Goal: Find specific page/section: Find specific page/section

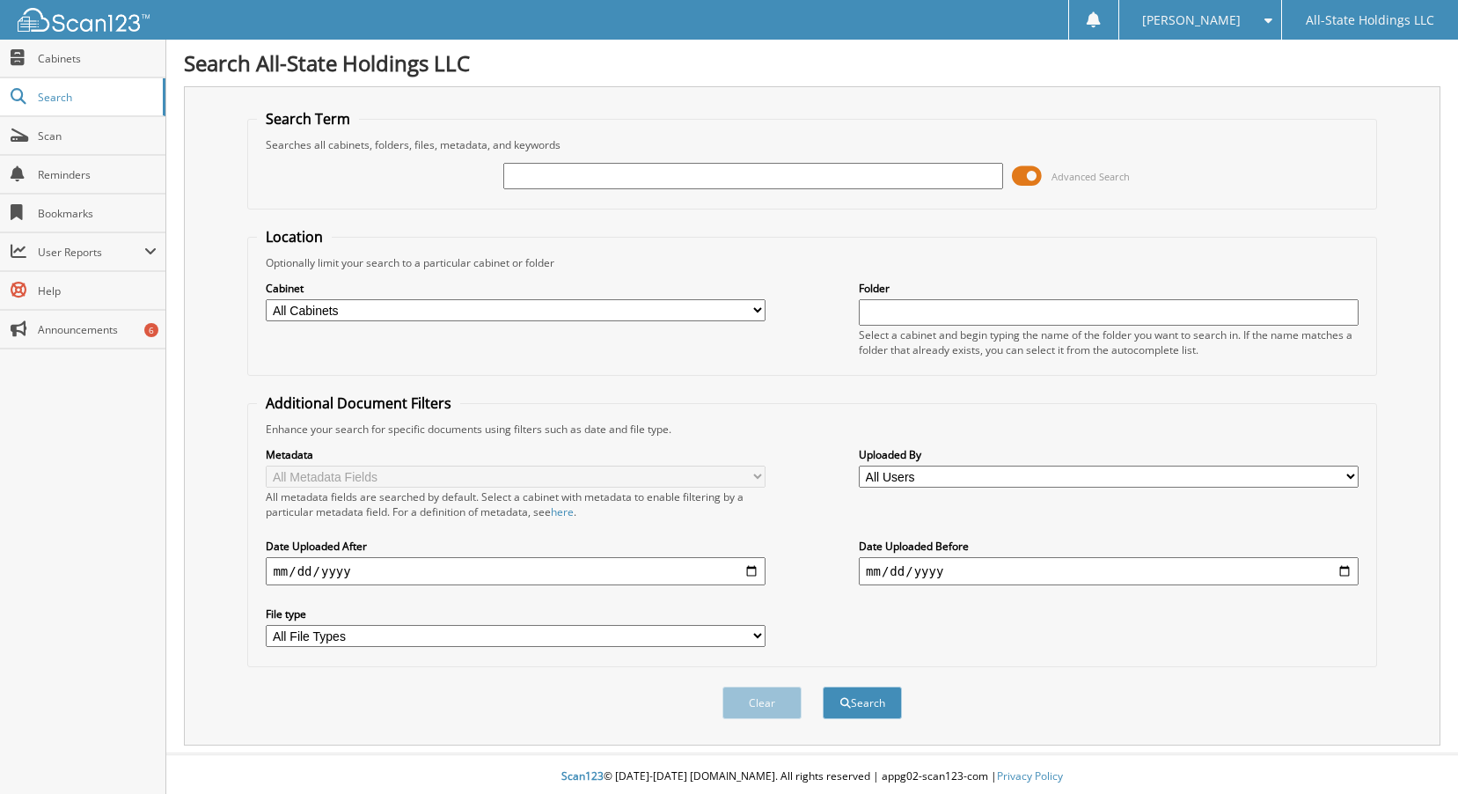
scroll to position [5, 0]
click at [526, 184] on input "text" at bounding box center [753, 176] width 500 height 26
type input "[PERSON_NAME]"
click at [859, 697] on button "Search" at bounding box center [862, 702] width 79 height 33
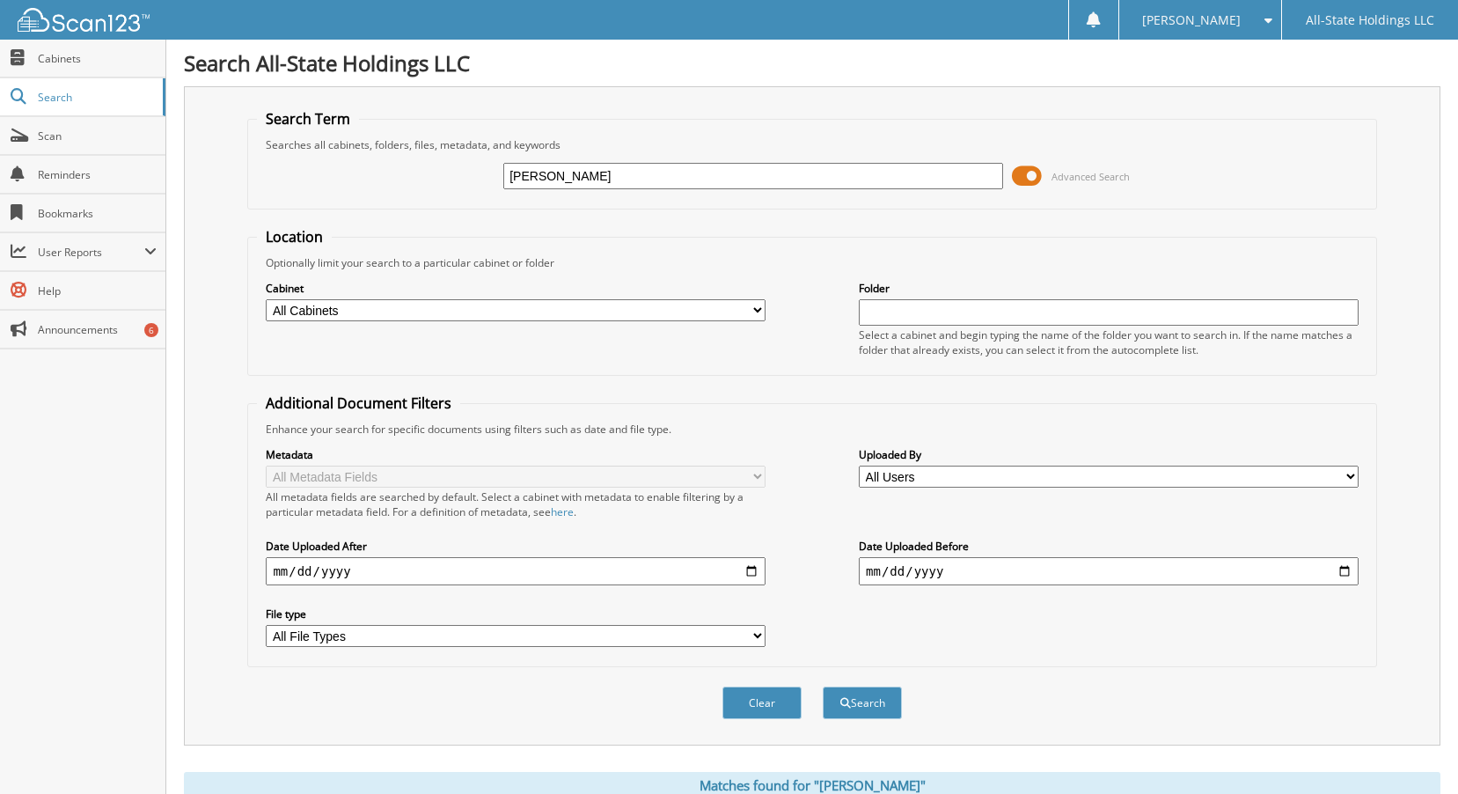
scroll to position [430, 0]
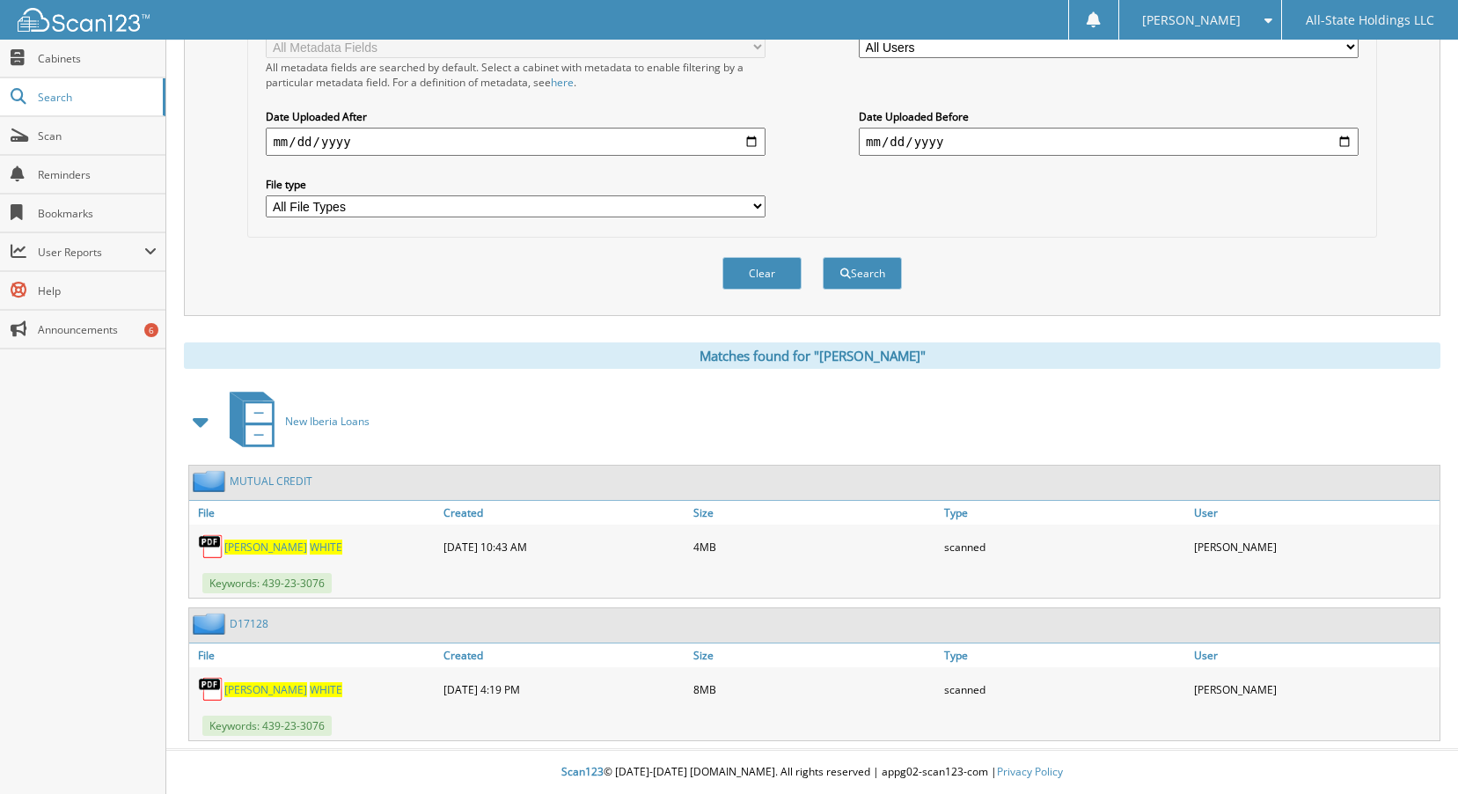
click at [310, 551] on span "WHITE" at bounding box center [326, 546] width 33 height 15
click at [274, 480] on link "MUTUAL CREDIT" at bounding box center [271, 480] width 83 height 15
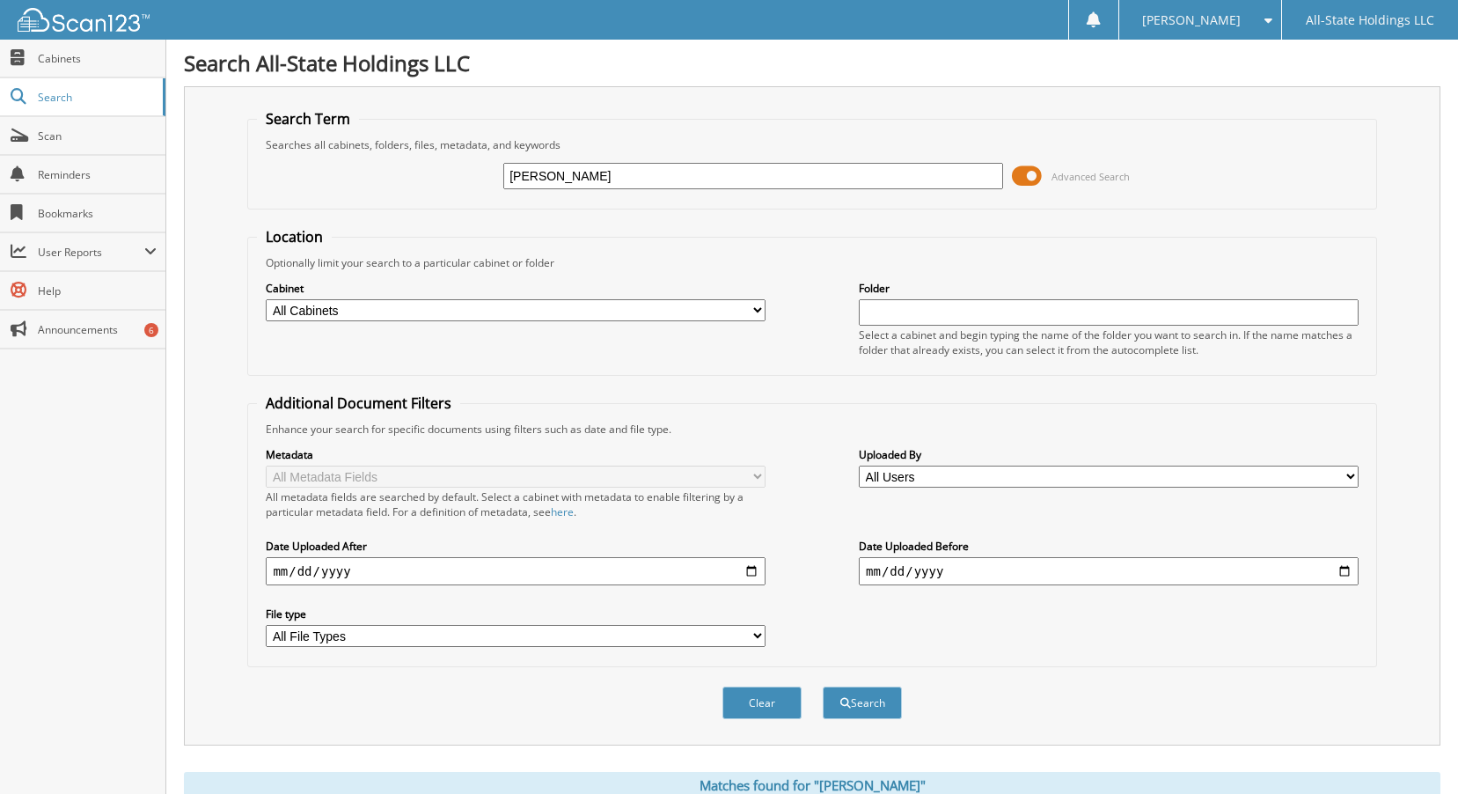
click at [759, 312] on select "All Cabinets Christmas New Employee Forms New Iberia Loans New Iberia Turndowns…" at bounding box center [516, 310] width 500 height 22
select select "2672"
click at [266, 299] on select "All Cabinets Christmas New Employee Forms New Iberia Loans New Iberia Turndowns…" at bounding box center [516, 310] width 500 height 22
click at [879, 706] on button "Search" at bounding box center [862, 702] width 79 height 33
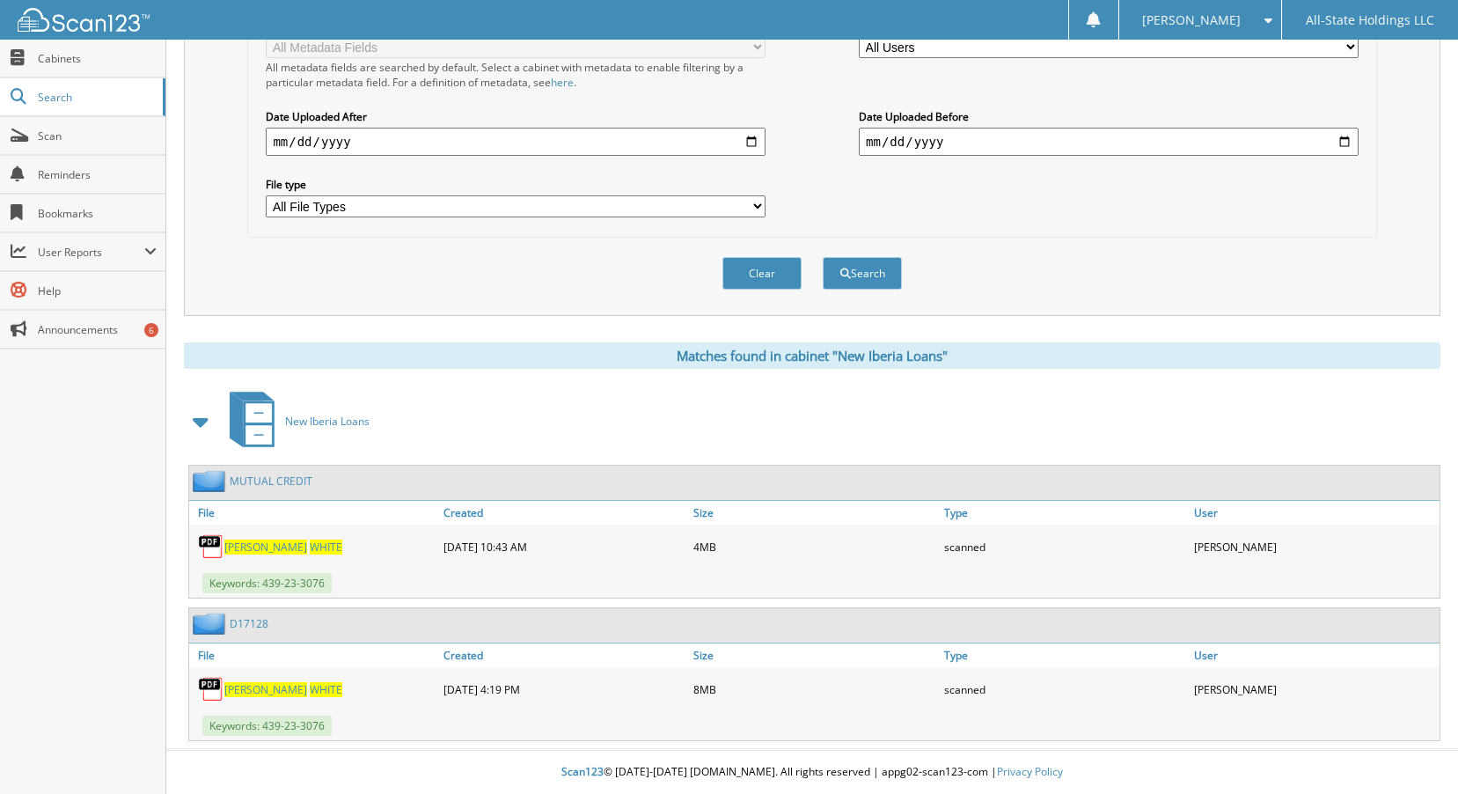
click at [258, 548] on span "DOROTHY" at bounding box center [265, 546] width 83 height 15
click at [310, 545] on span "WHITE" at bounding box center [326, 546] width 33 height 15
click at [294, 474] on link "MUTUAL CREDIT" at bounding box center [271, 480] width 83 height 15
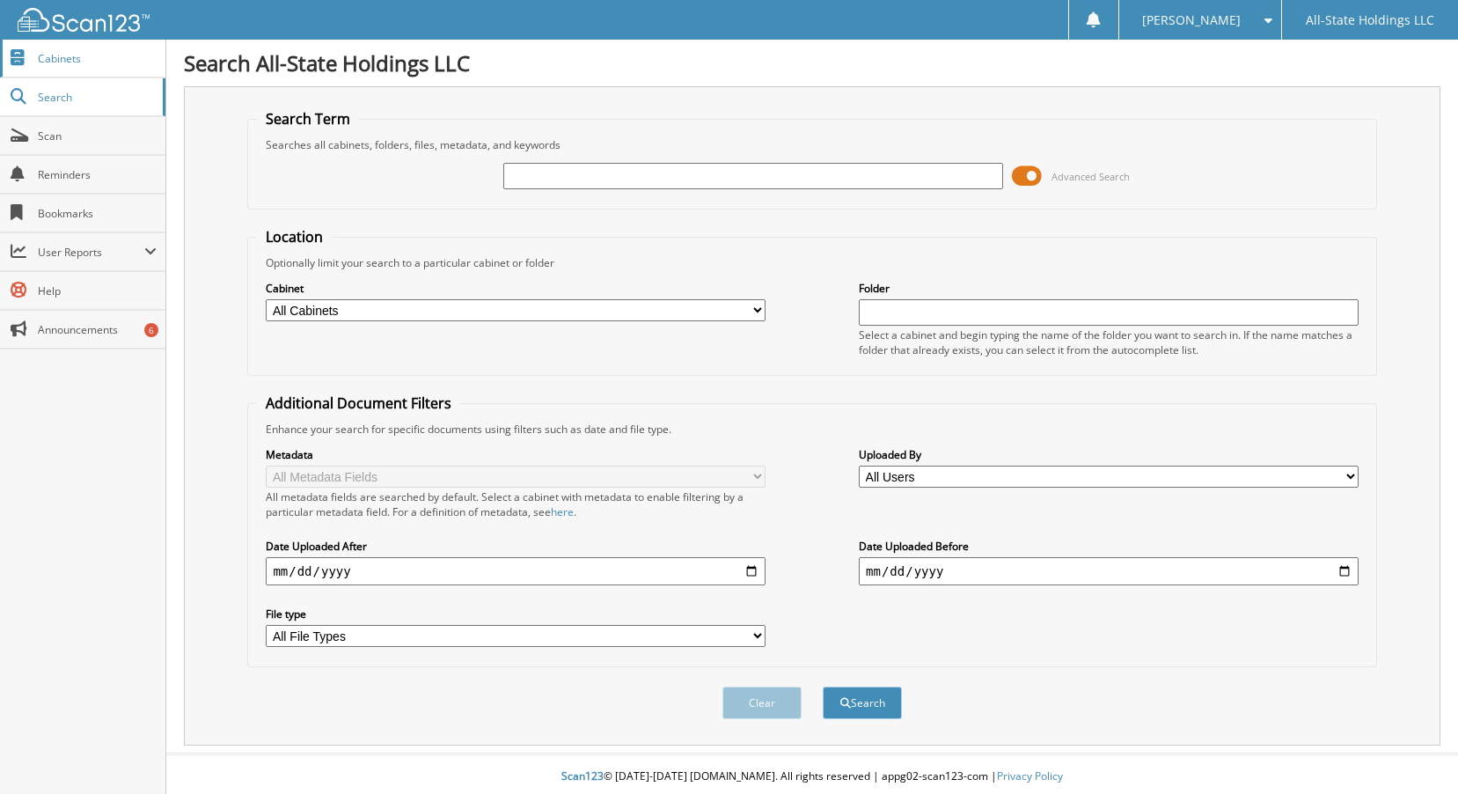
click at [55, 62] on span "Cabinets" at bounding box center [97, 58] width 119 height 15
click at [757, 314] on select "All Cabinets Christmas New Employee Forms New Iberia Loans New Iberia Turndowns…" at bounding box center [516, 310] width 500 height 22
click at [546, 171] on input "text" at bounding box center [753, 176] width 500 height 26
type input "[PERSON_NAME]"
click at [878, 703] on button "Search" at bounding box center [862, 702] width 79 height 33
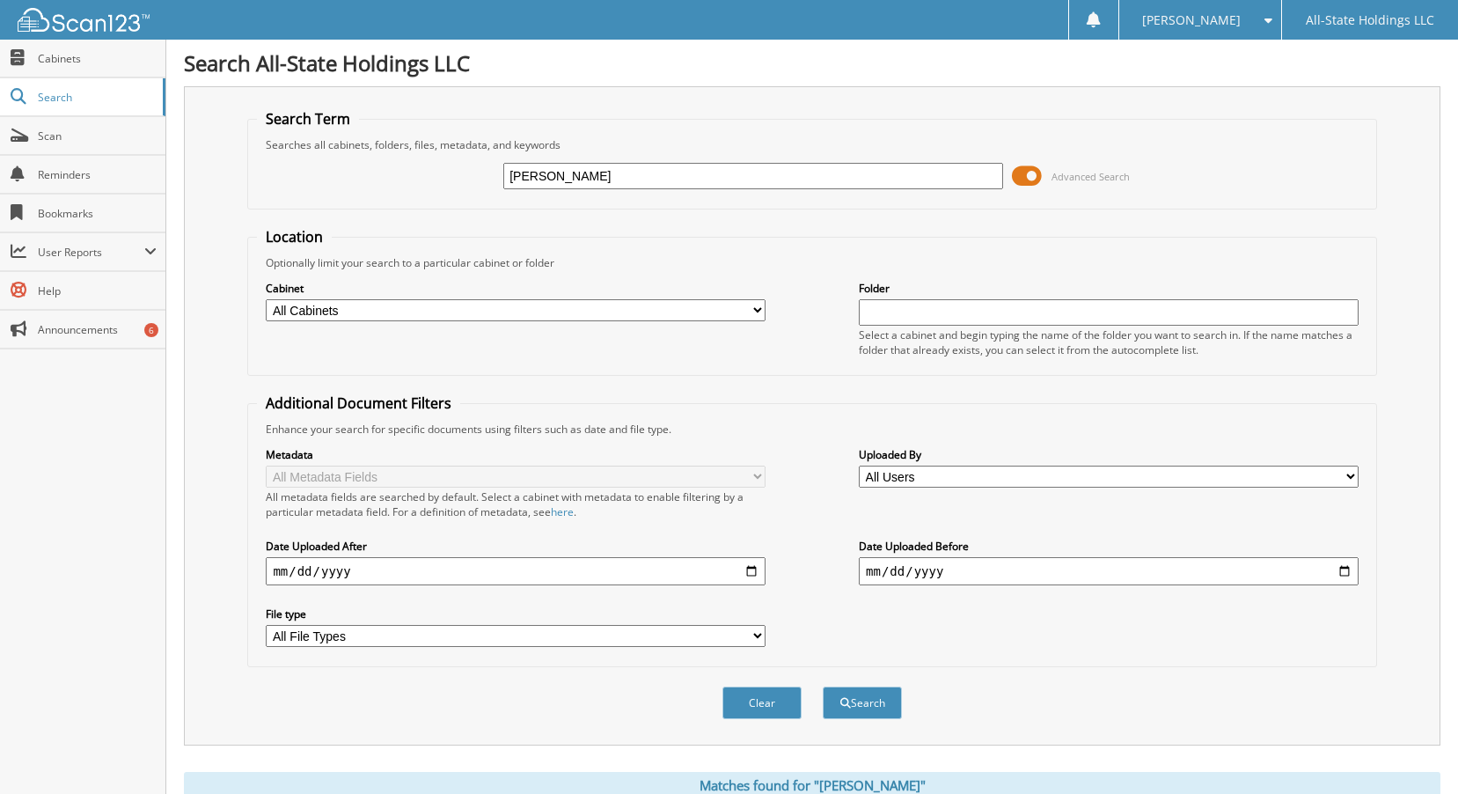
click at [1028, 177] on span at bounding box center [1027, 176] width 30 height 26
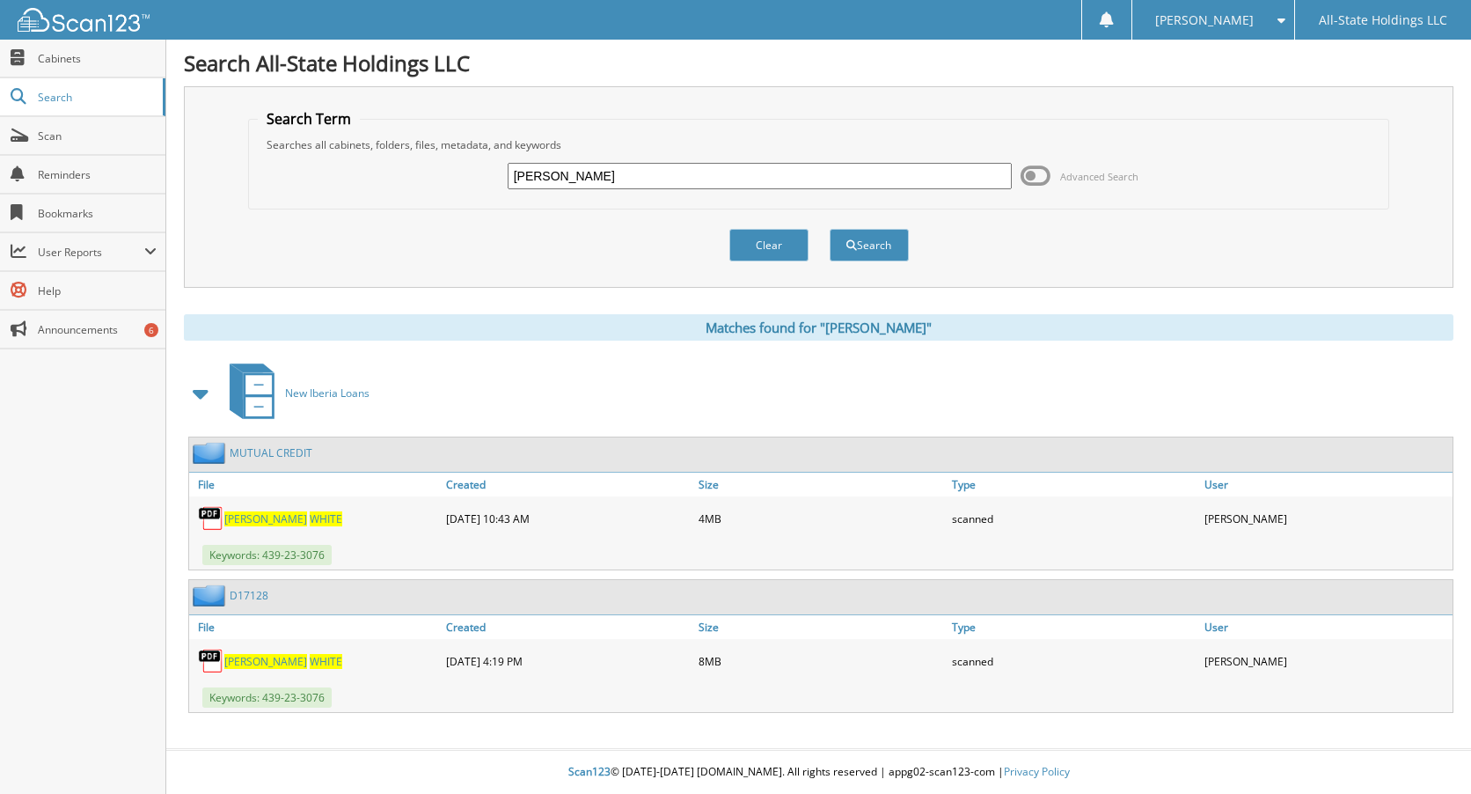
click at [290, 447] on link "MUTUAL CREDIT" at bounding box center [271, 452] width 83 height 15
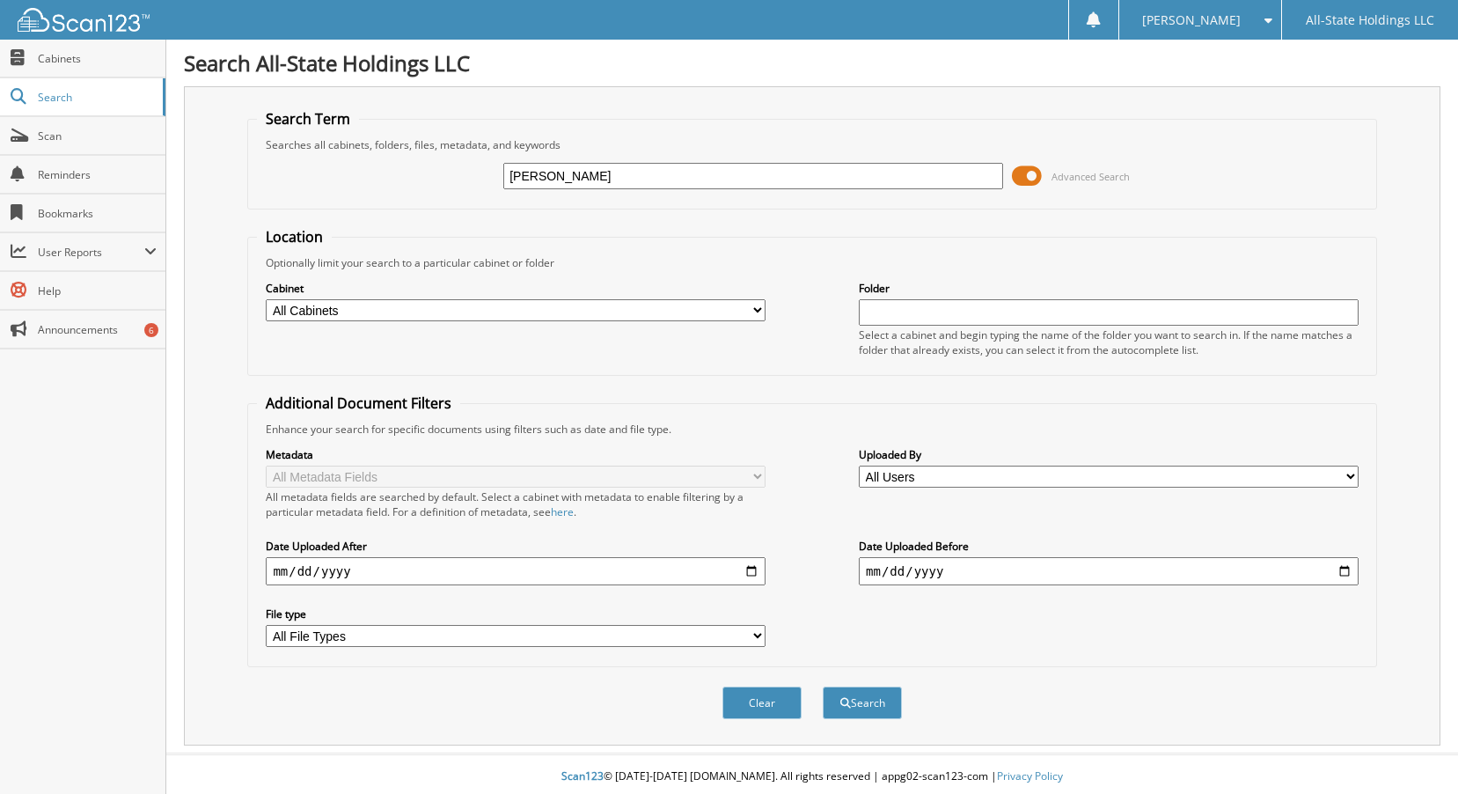
type input "TOMMIE HALL"
click at [1031, 177] on span at bounding box center [1027, 176] width 30 height 26
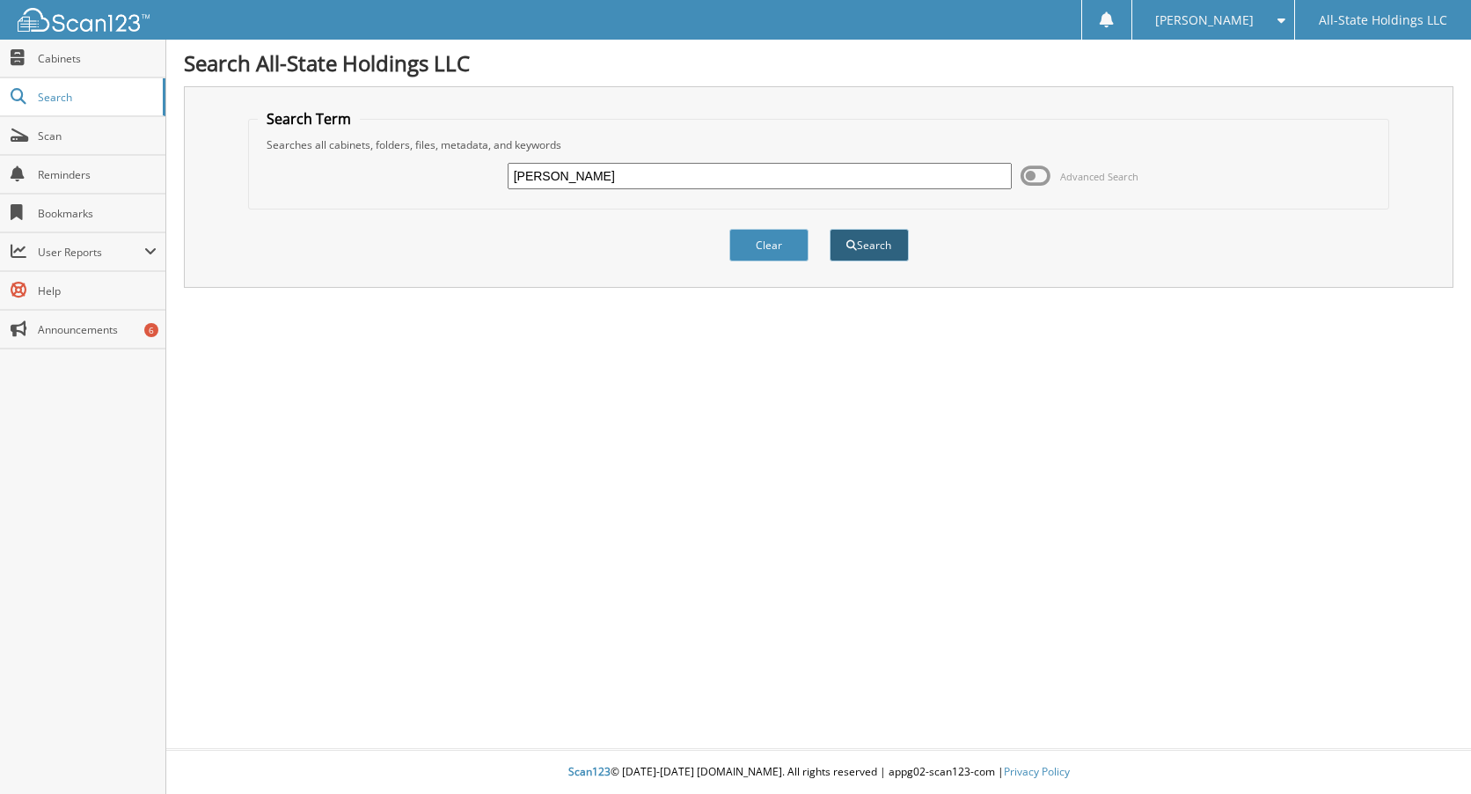
click at [871, 249] on button "Search" at bounding box center [869, 245] width 79 height 33
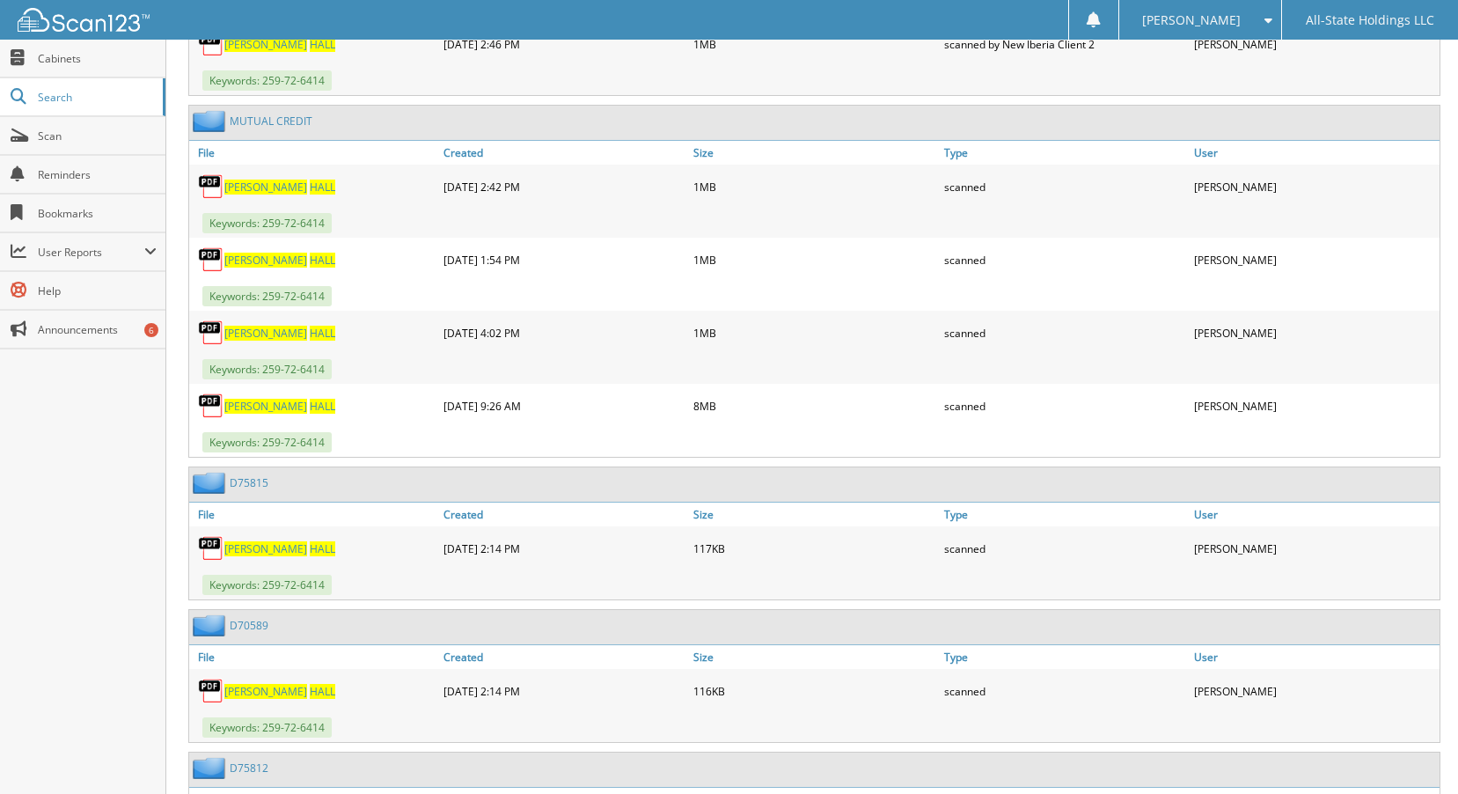
scroll to position [1144, 0]
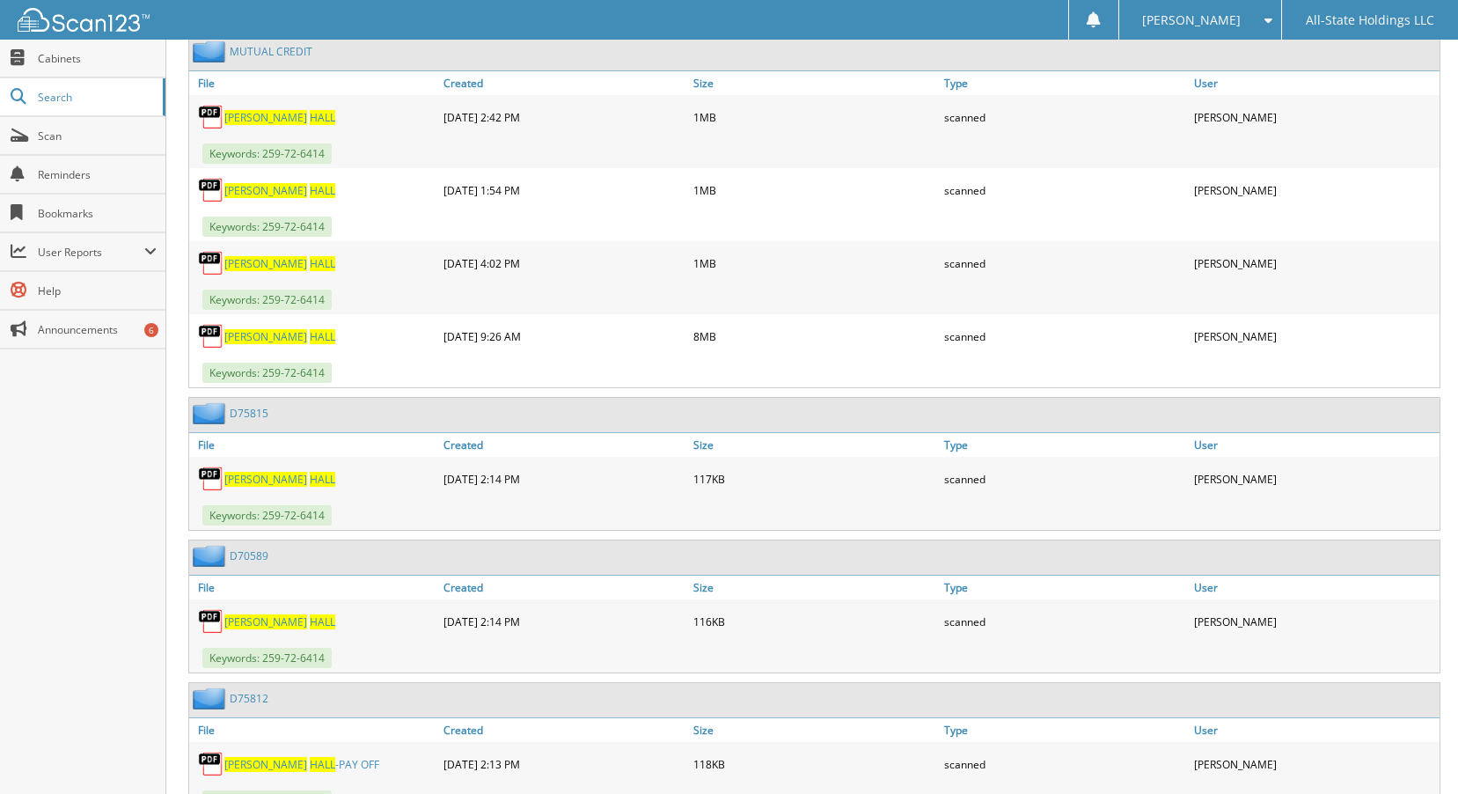
click at [261, 553] on link "D70589" at bounding box center [249, 555] width 39 height 15
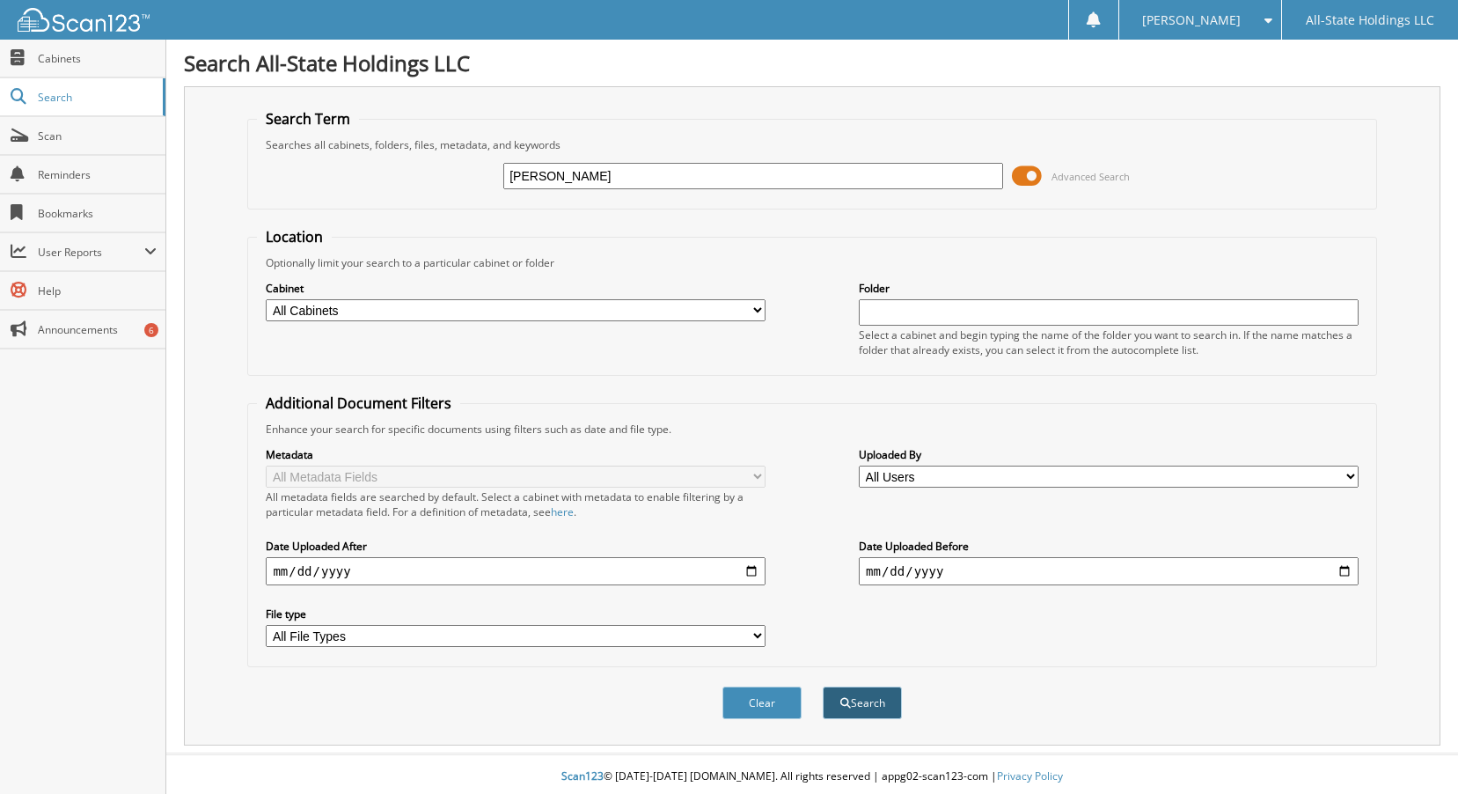
type input "[PERSON_NAME]"
click at [875, 706] on button "Search" at bounding box center [862, 702] width 79 height 33
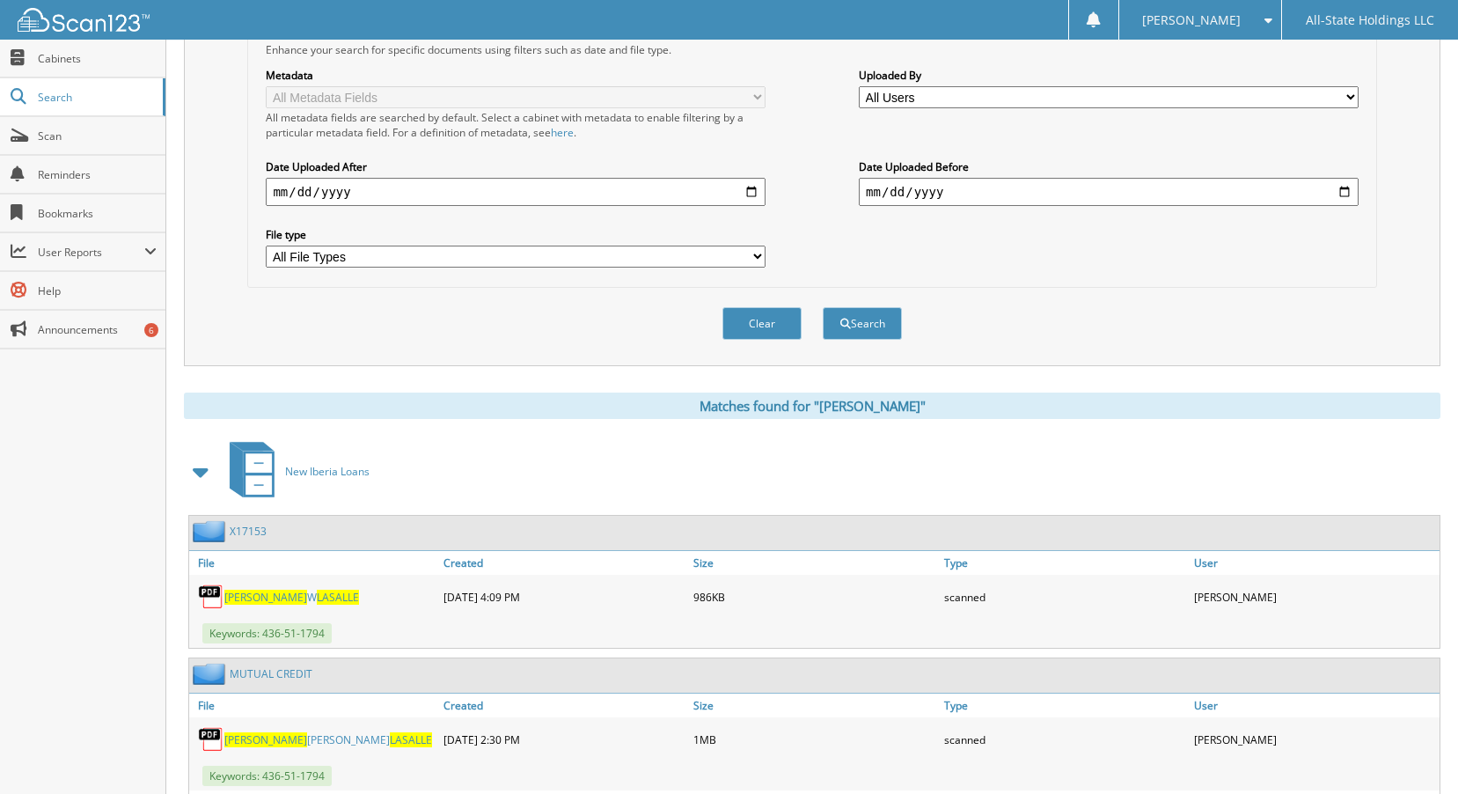
scroll to position [503, 0]
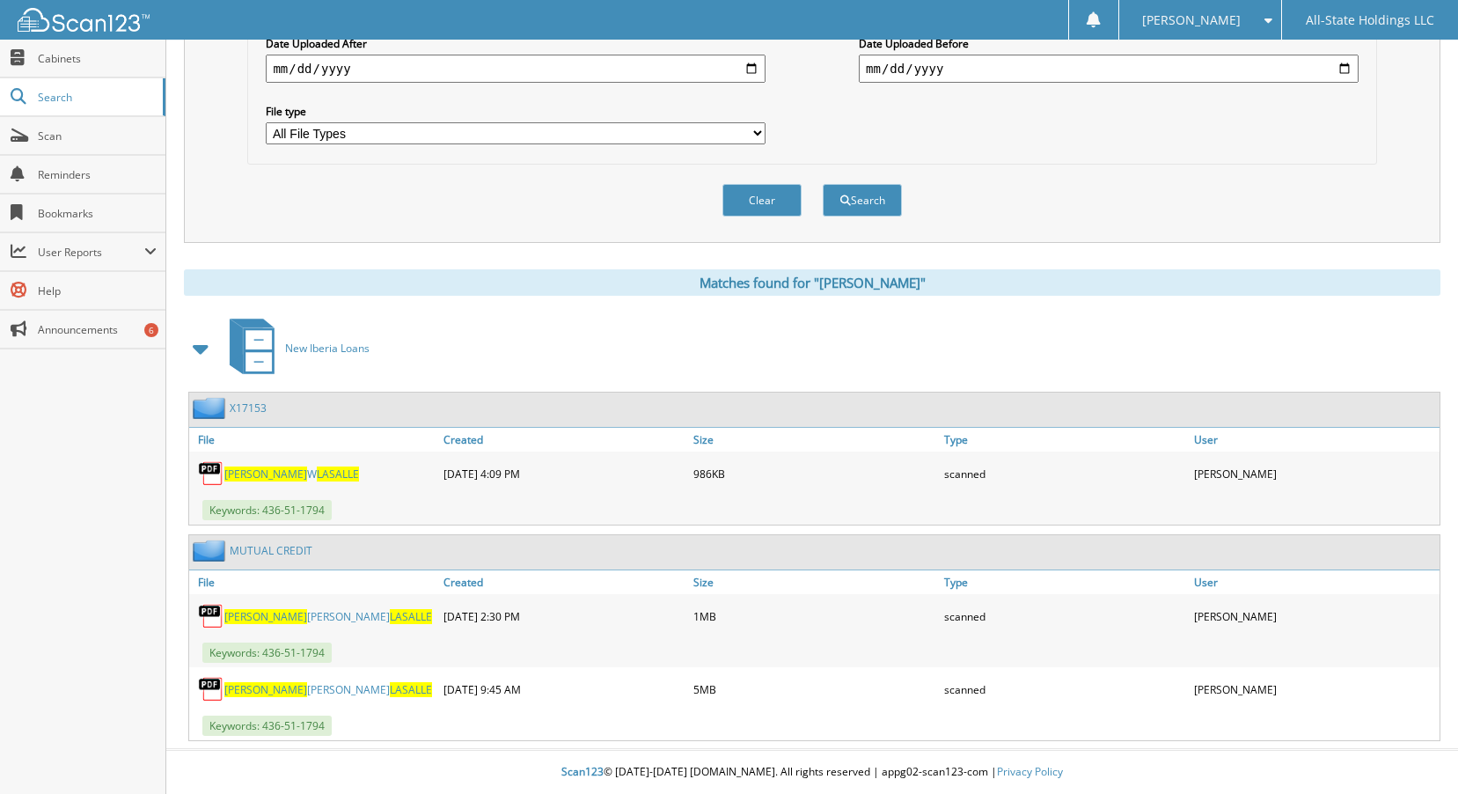
click at [390, 615] on span "LASALLE" at bounding box center [411, 616] width 42 height 15
click at [390, 687] on span "LASALLE" at bounding box center [411, 689] width 42 height 15
click at [267, 550] on link "MUTUAL CREDIT" at bounding box center [271, 550] width 83 height 15
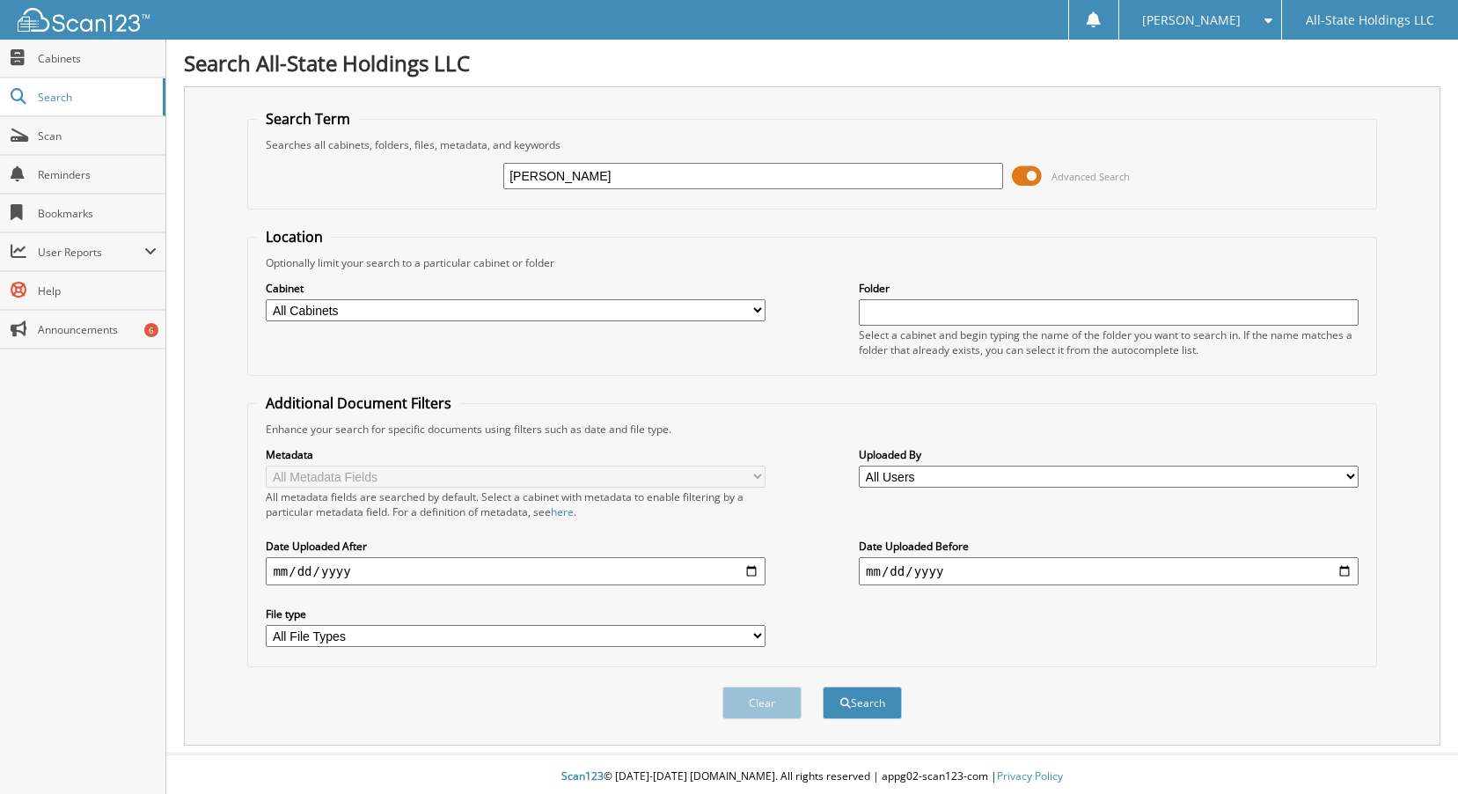
click at [762, 311] on select "All Cabinets Christmas New Employee Forms New Iberia Loans New Iberia Turndowns…" at bounding box center [516, 310] width 500 height 22
click at [65, 56] on span "Cabinets" at bounding box center [97, 58] width 119 height 15
click at [758, 305] on select "All Cabinets Christmas New Employee Forms New Iberia Loans New Iberia Turndowns…" at bounding box center [516, 310] width 500 height 22
select select "2672"
click at [266, 299] on select "All Cabinets Christmas New Employee Forms New Iberia Loans New Iberia Turndowns…" at bounding box center [516, 310] width 500 height 22
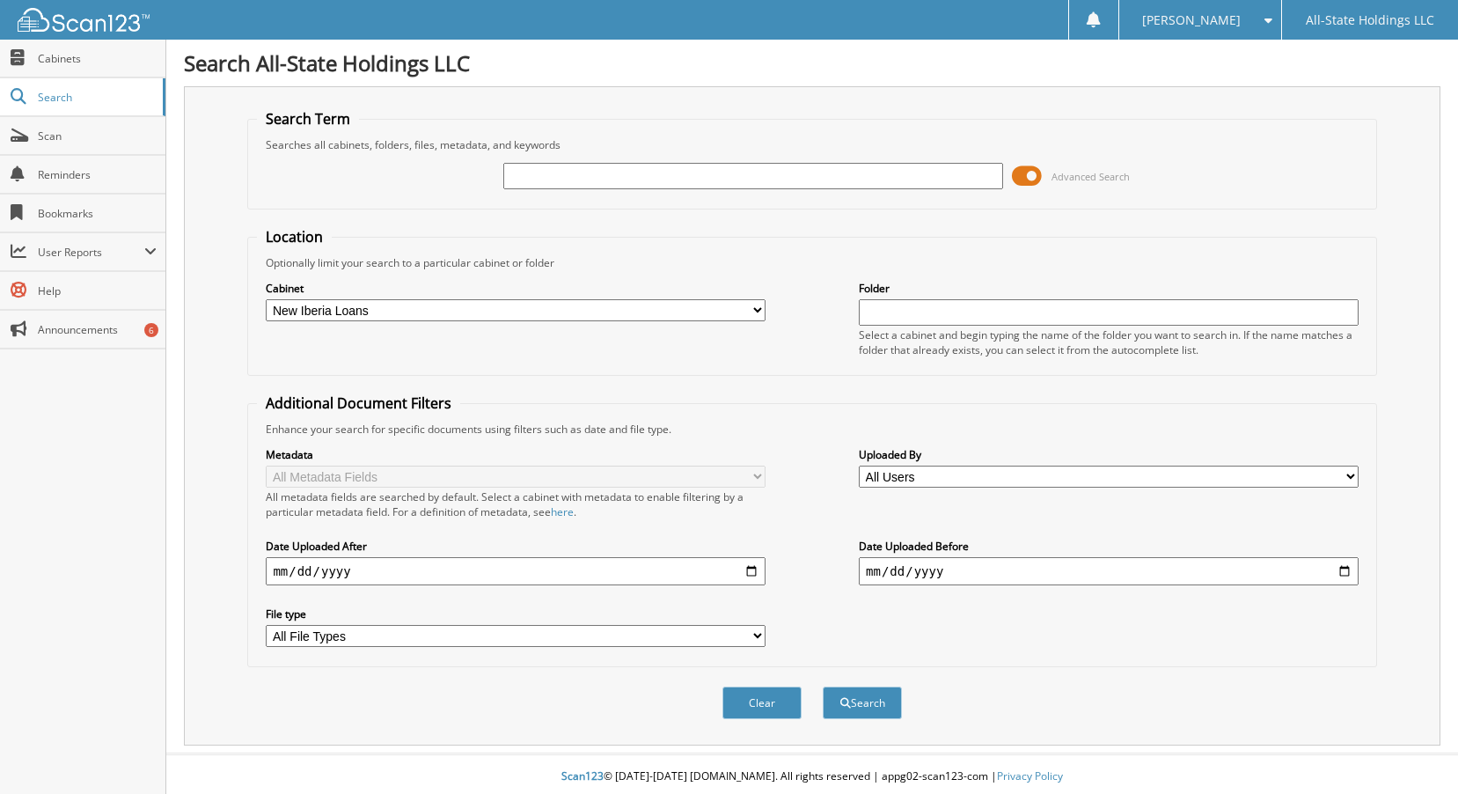
click at [542, 181] on input "text" at bounding box center [753, 176] width 500 height 26
type input "[PERSON_NAME]"
click at [857, 705] on button "Search" at bounding box center [862, 702] width 79 height 33
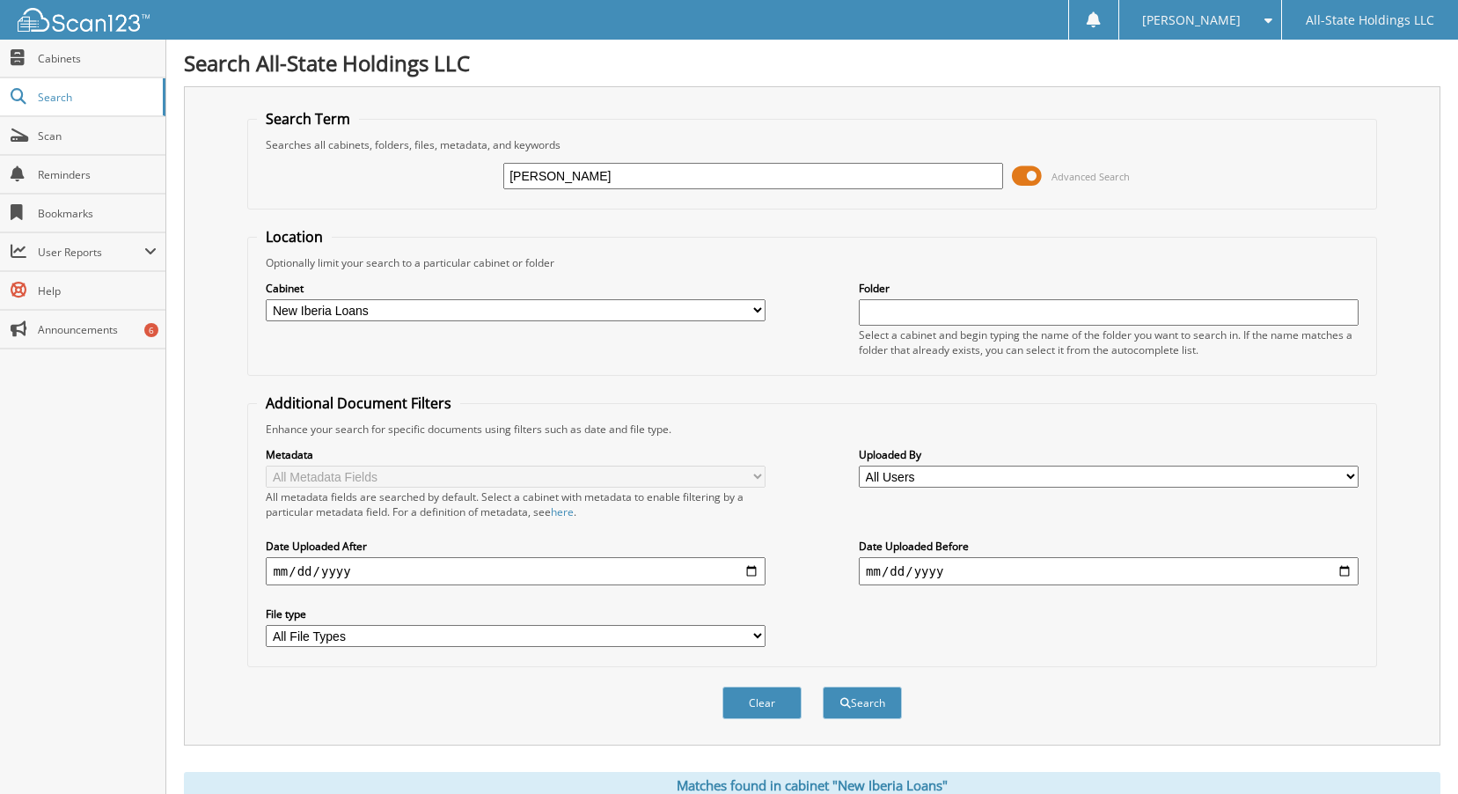
scroll to position [503, 0]
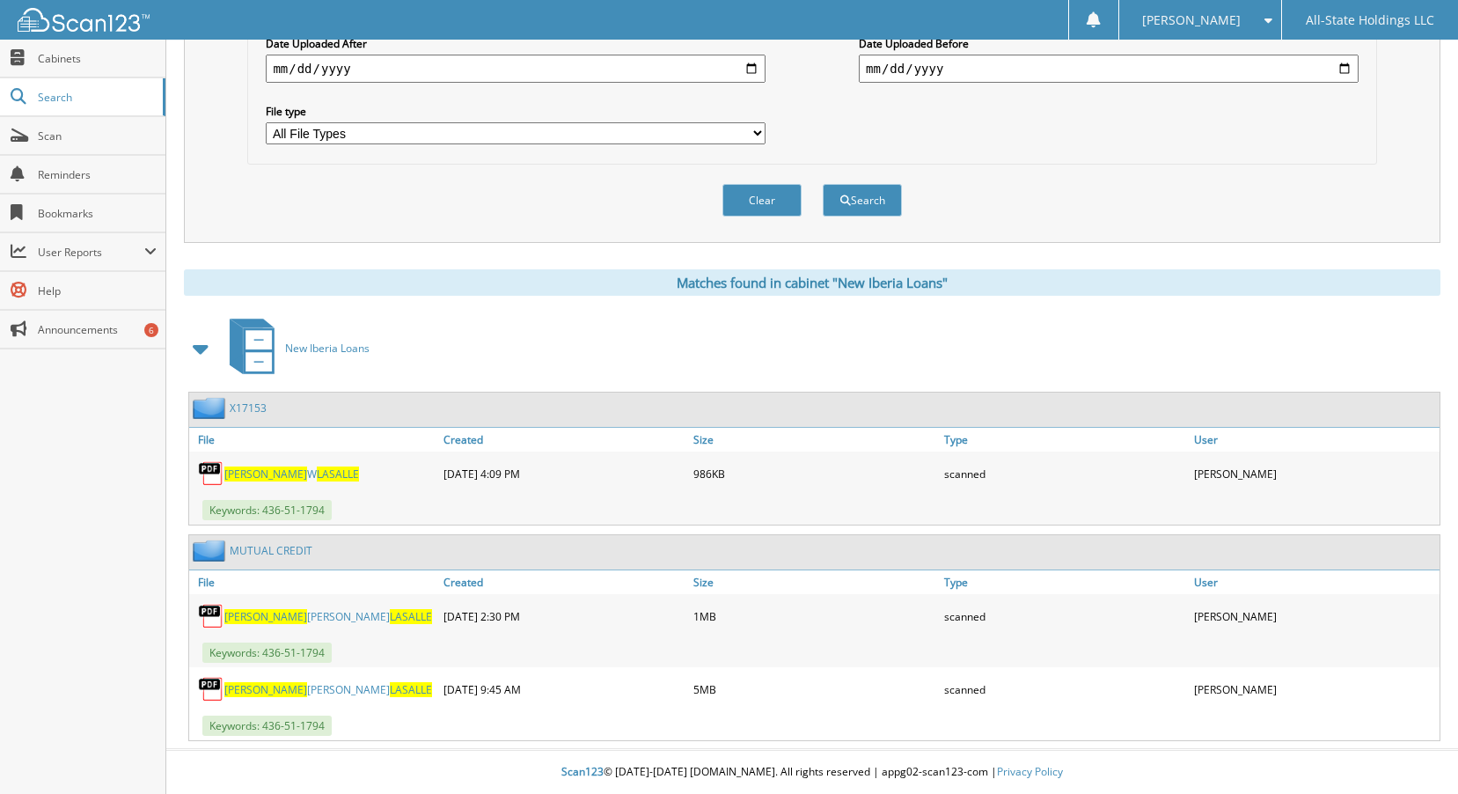
click at [390, 690] on span "LASALLE" at bounding box center [411, 689] width 42 height 15
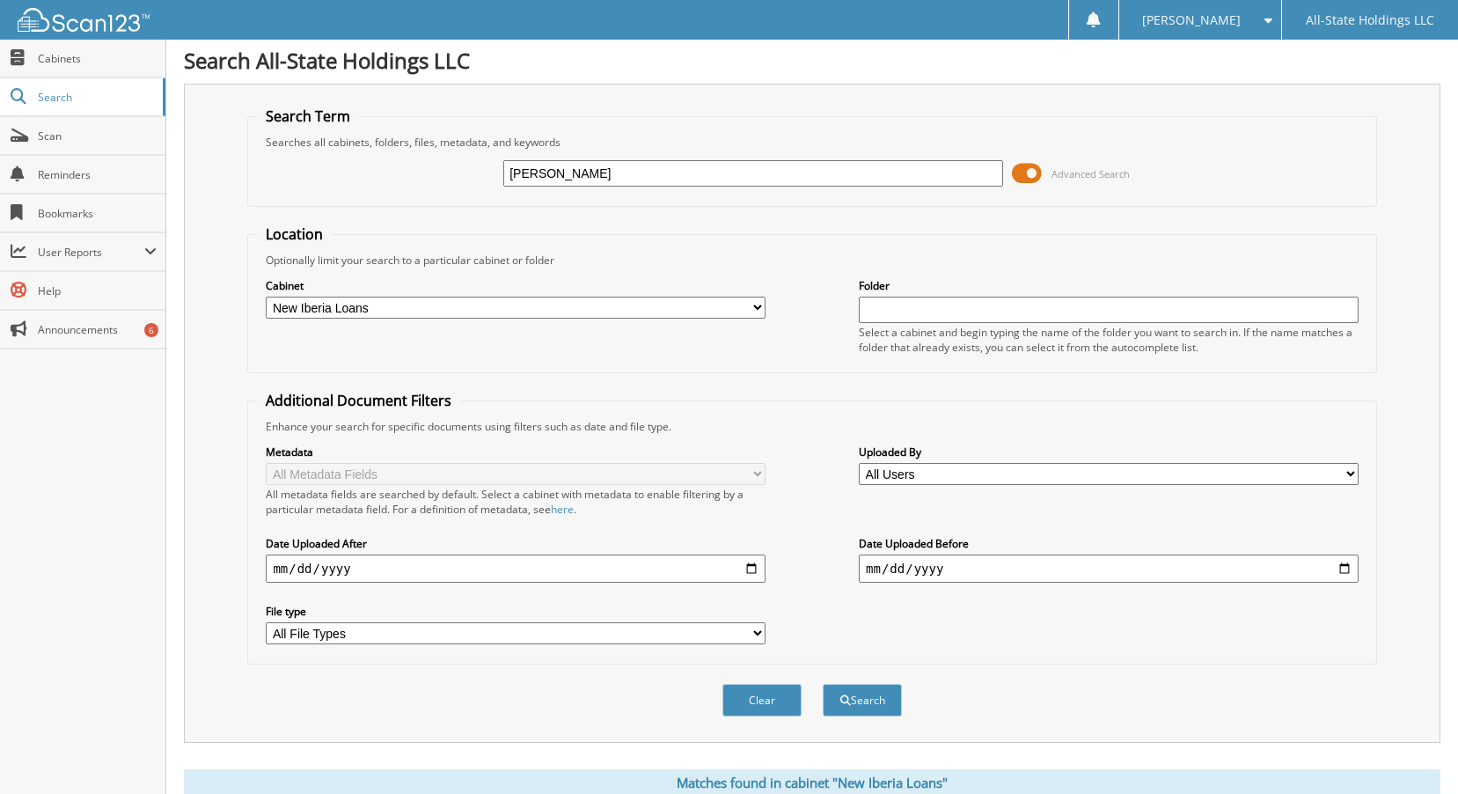
scroll to position [0, 0]
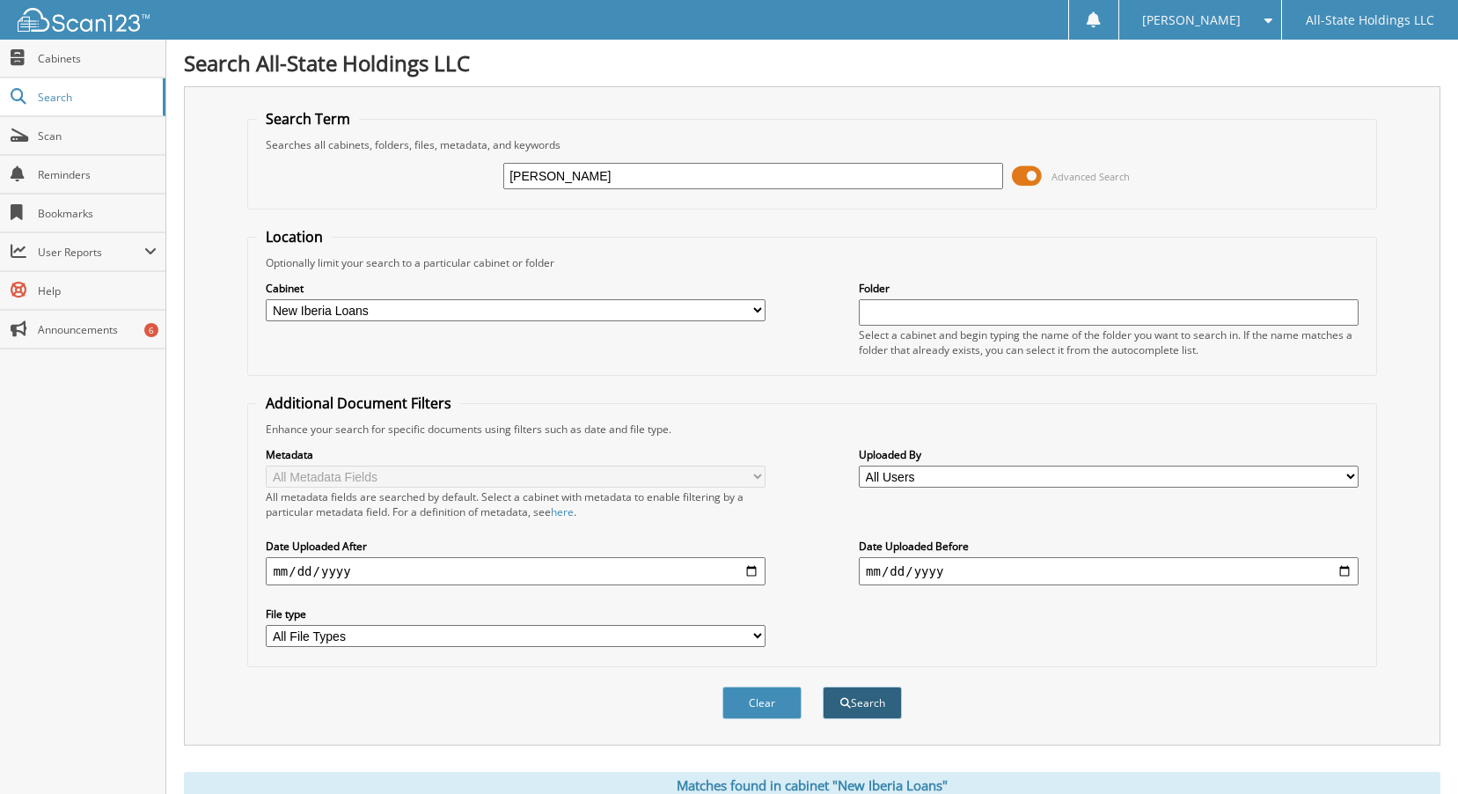
click at [874, 703] on button "Search" at bounding box center [862, 702] width 79 height 33
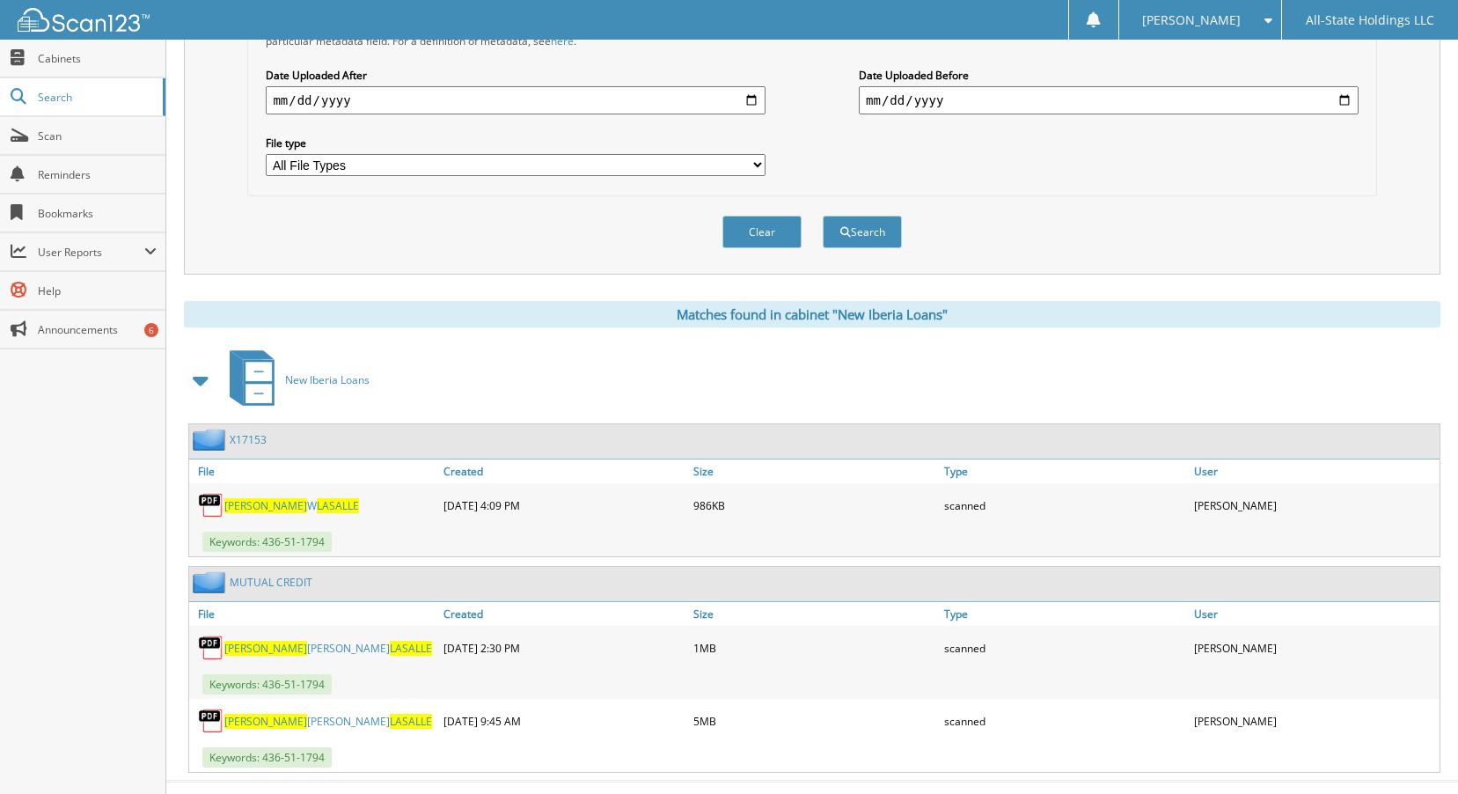
scroll to position [503, 0]
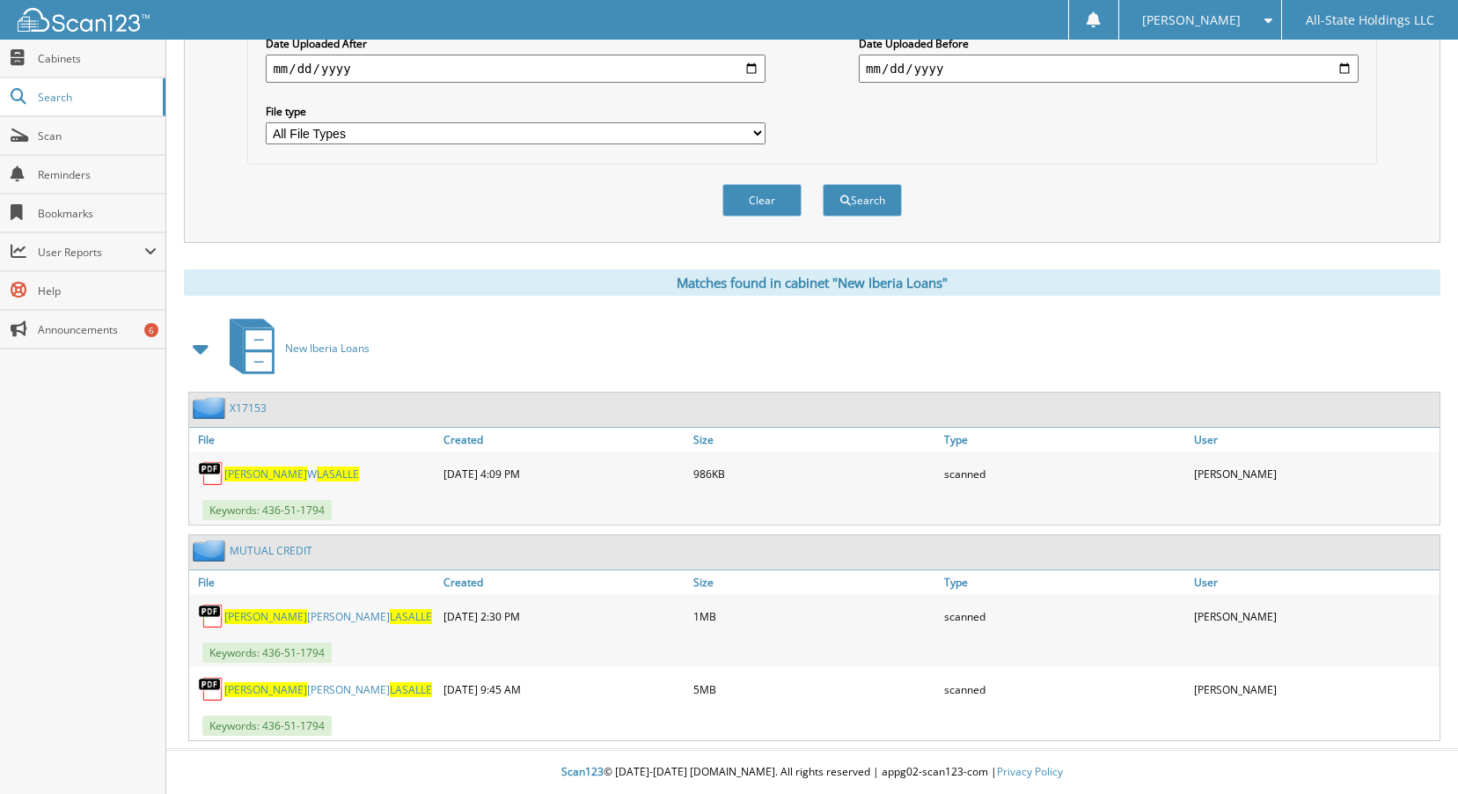
click at [249, 552] on link "MUTUAL CREDIT" at bounding box center [271, 550] width 83 height 15
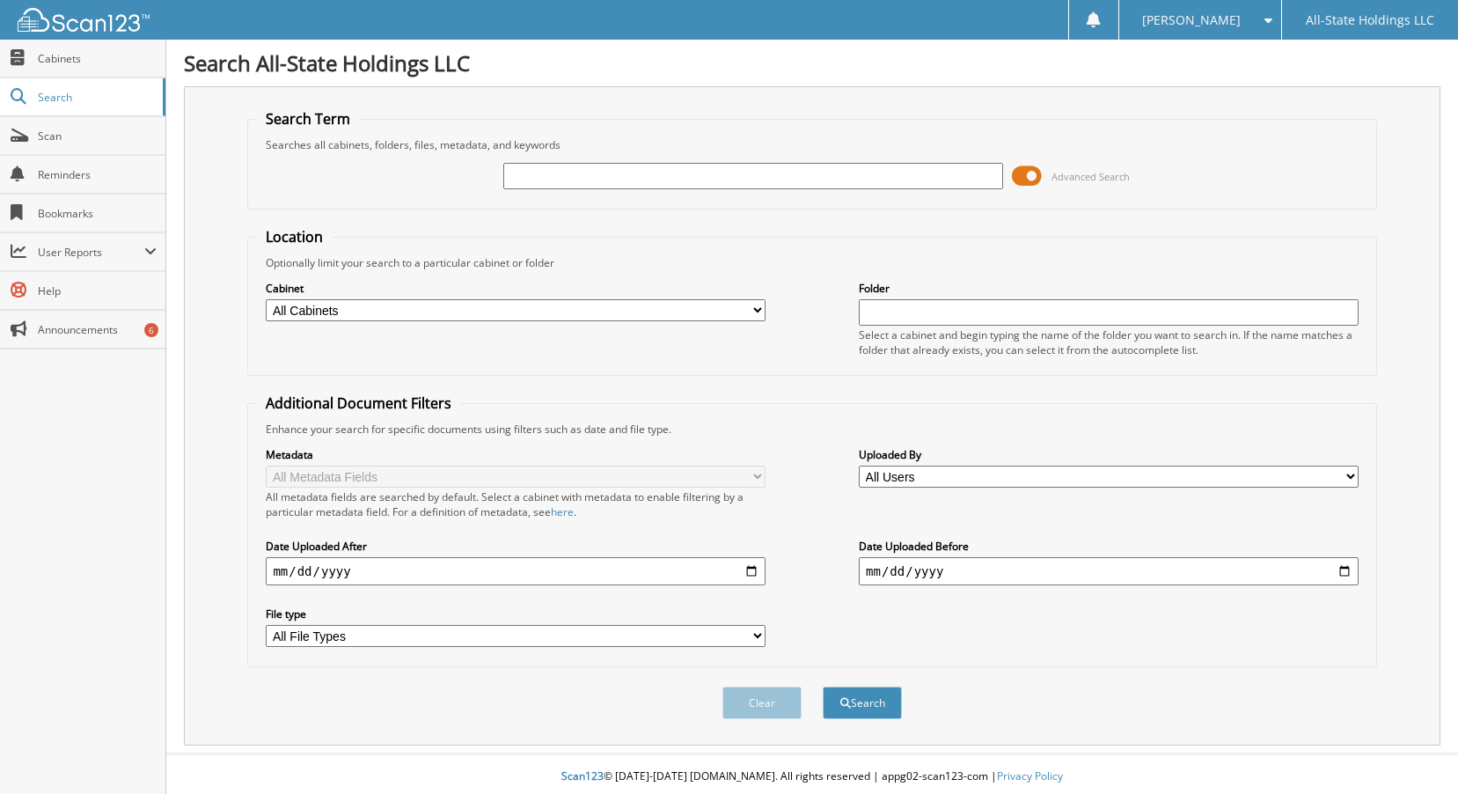
click at [756, 633] on select "All File Types BMP CCC CRDOWNLOAD CSV DOC DOCX EXE" at bounding box center [516, 636] width 500 height 22
click at [91, 676] on div "Close Cabinets Search Scan Reminders Bookmarks User Reports" at bounding box center [83, 417] width 166 height 754
click at [535, 181] on input "text" at bounding box center [753, 176] width 500 height 26
type input "MUTUAL CREDIT"
click at [860, 699] on button "Search" at bounding box center [862, 702] width 79 height 33
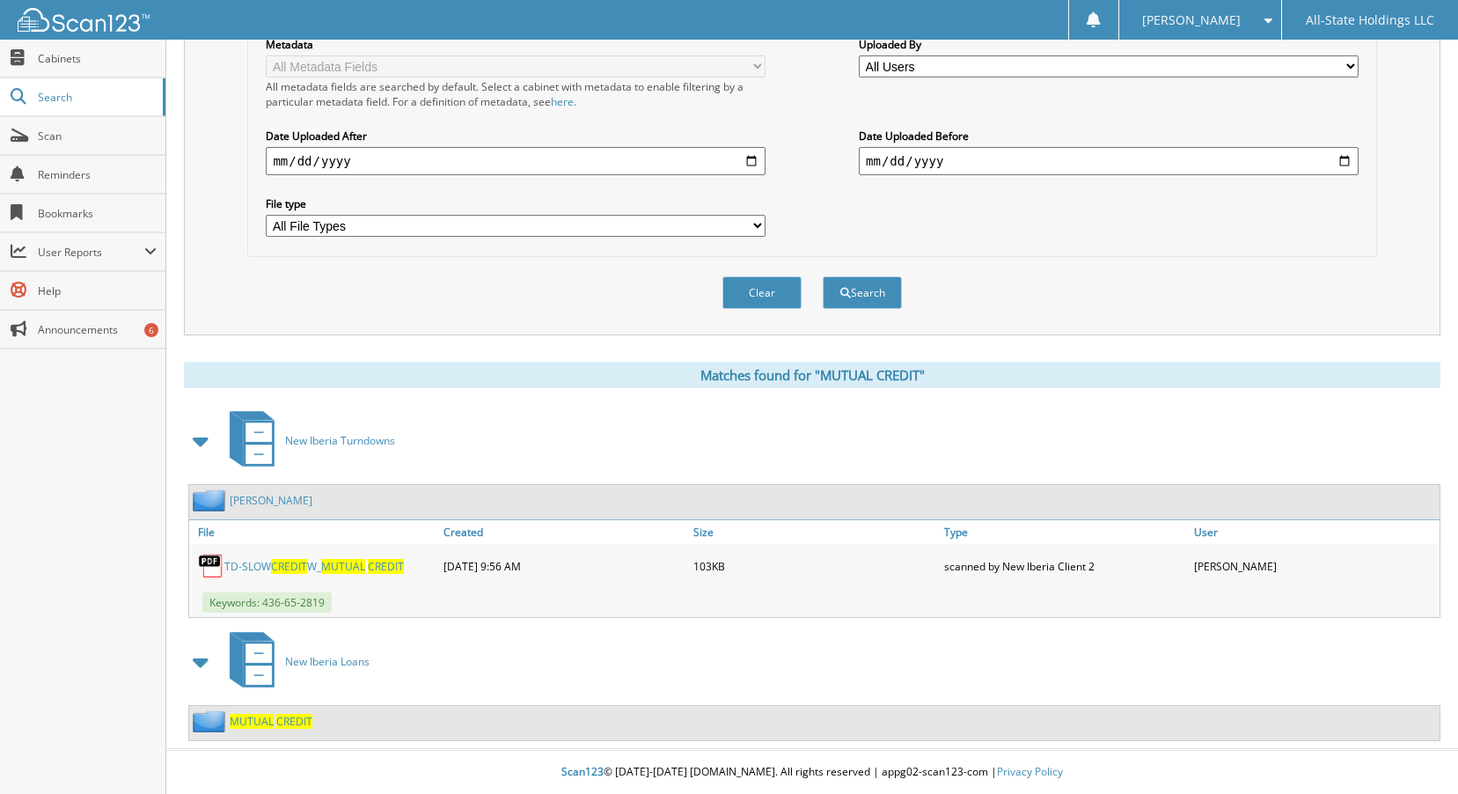
click at [271, 730] on div "MUTUAL CREDIT" at bounding box center [250, 721] width 123 height 22
click at [278, 721] on span "CREDIT" at bounding box center [294, 720] width 36 height 15
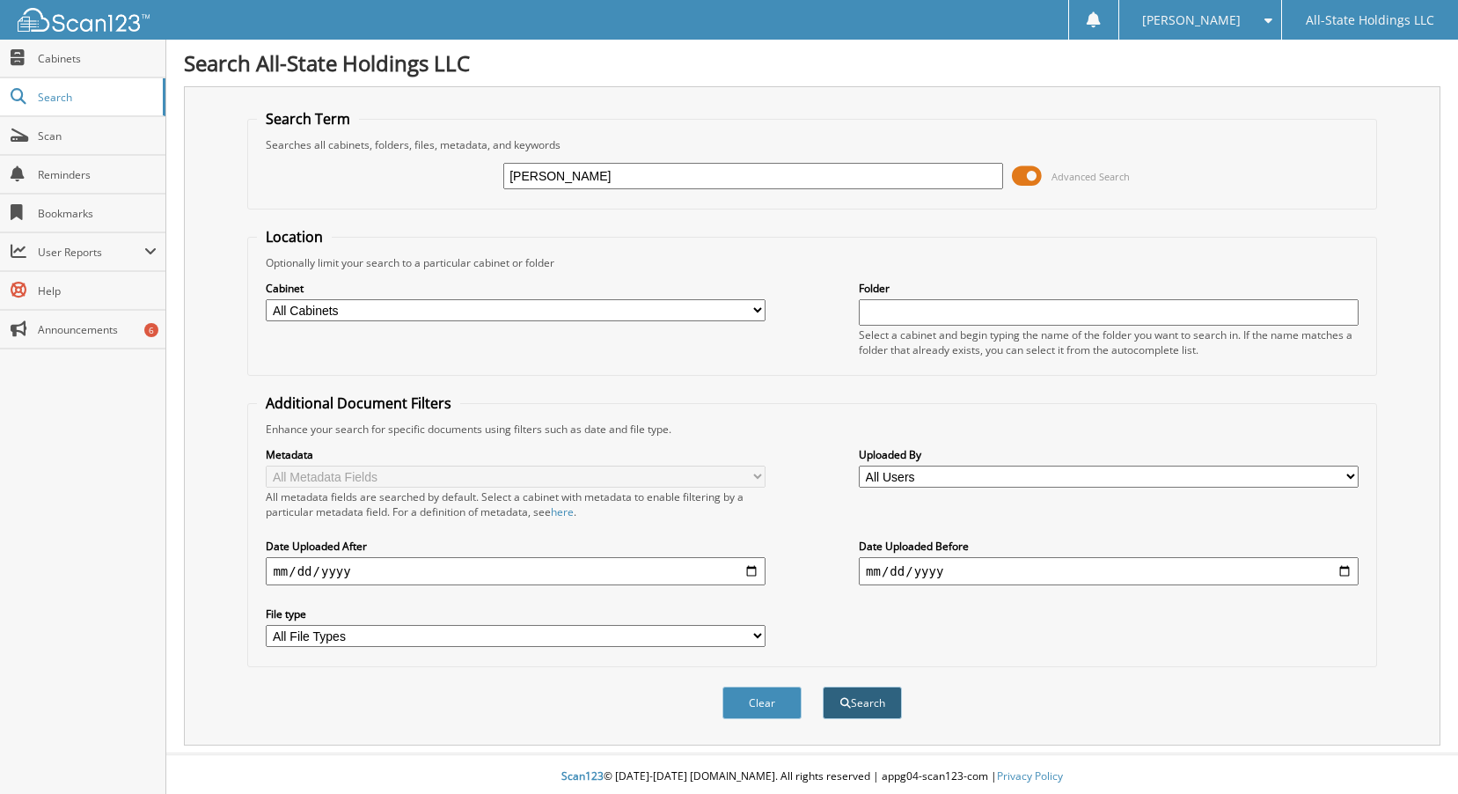
type input "ADRIENNE POLK"
click at [860, 713] on button "Search" at bounding box center [862, 702] width 79 height 33
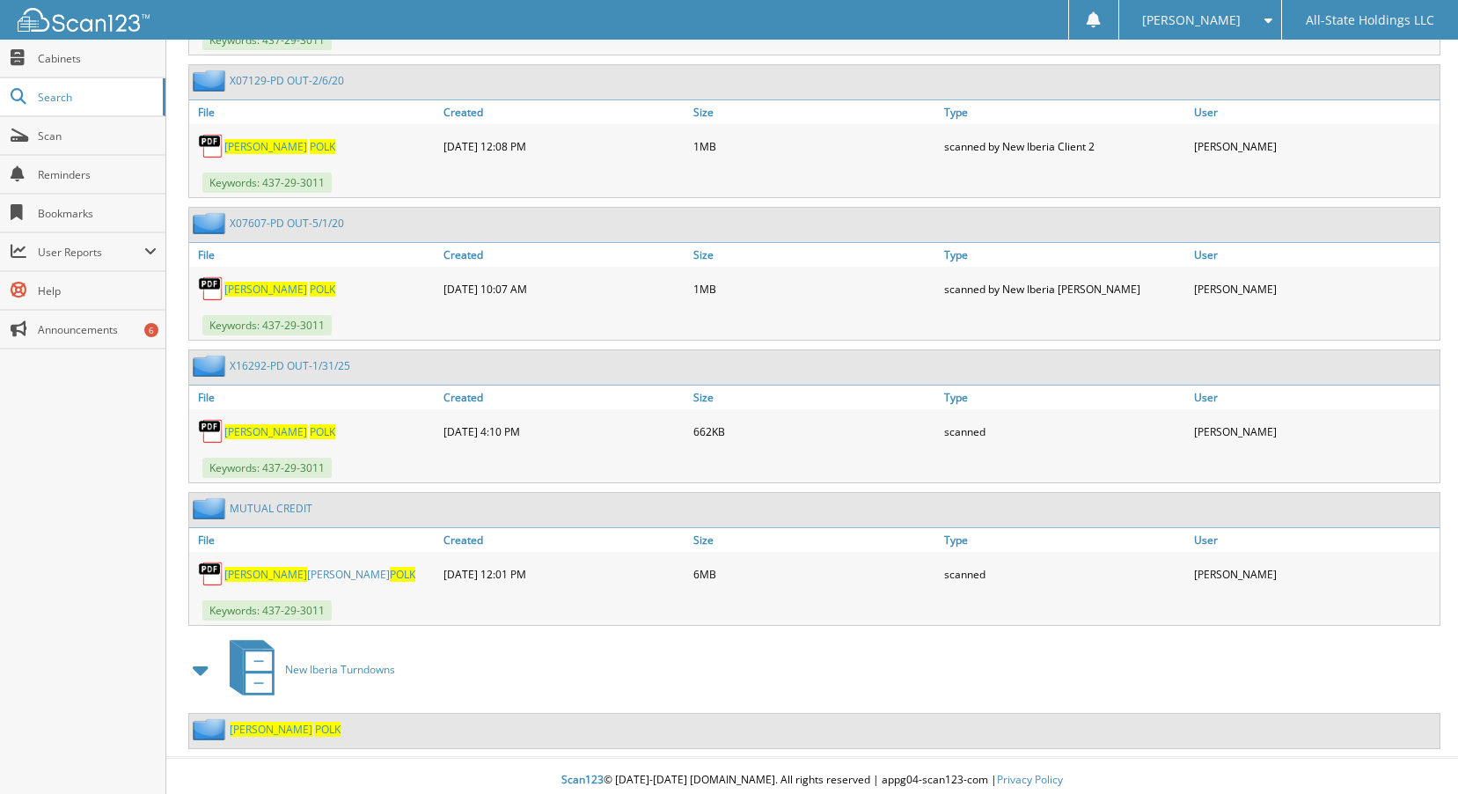
scroll to position [3477, 0]
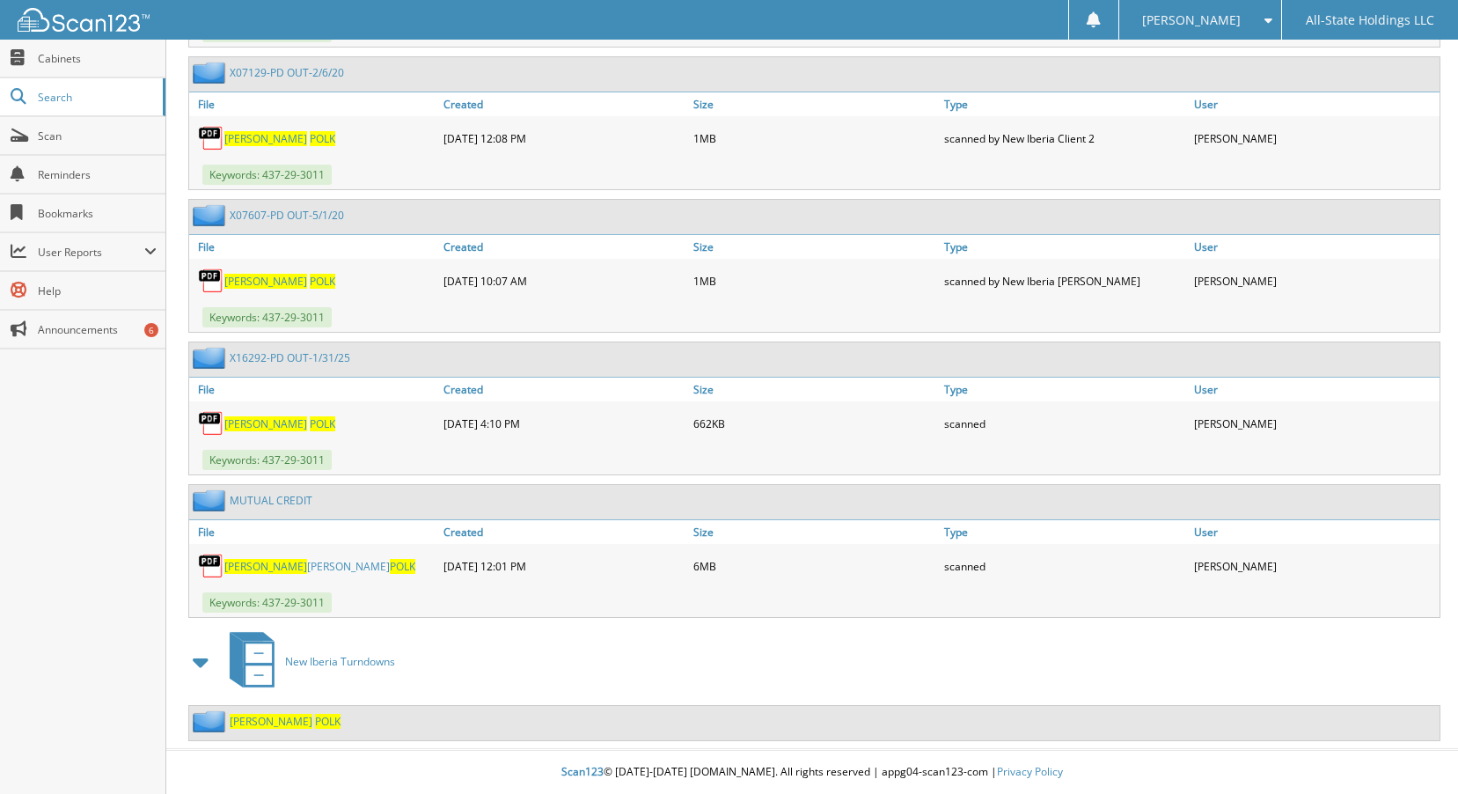
click at [390, 570] on span "POLK" at bounding box center [403, 566] width 26 height 15
click at [296, 504] on link "MUTUAL CREDIT" at bounding box center [271, 500] width 83 height 15
